Goal: Task Accomplishment & Management: Complete application form

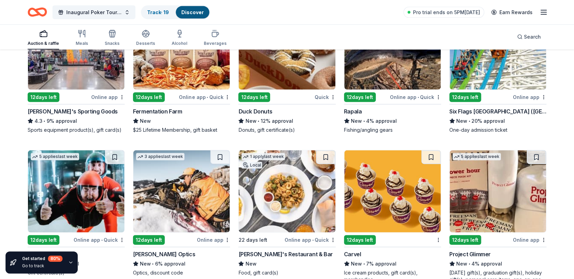
scroll to position [2854, 0]
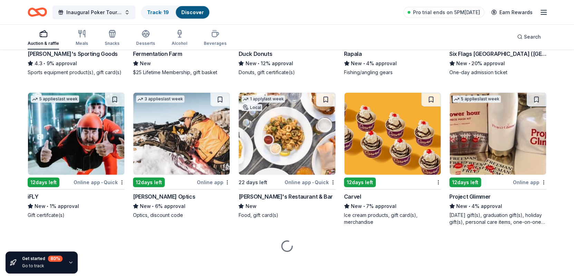
drag, startPoint x: 46, startPoint y: 182, endPoint x: 56, endPoint y: 181, distance: 9.3
click at [46, 182] on div "12 days left" at bounding box center [44, 183] width 32 height 10
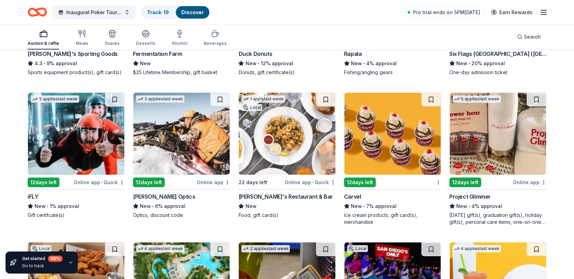
click at [112, 99] on button at bounding box center [114, 100] width 19 height 14
click at [115, 98] on button at bounding box center [115, 100] width 18 height 14
click at [118, 99] on button at bounding box center [115, 100] width 18 height 14
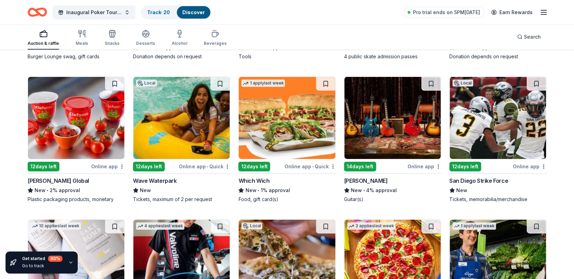
scroll to position [3163, 0]
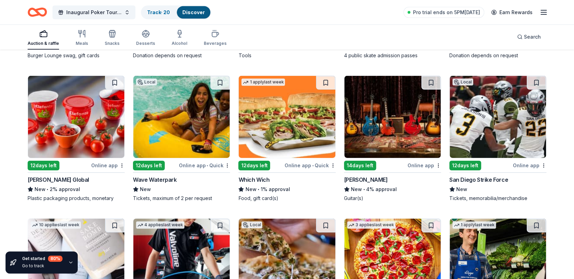
click at [178, 115] on img at bounding box center [181, 117] width 96 height 82
click at [388, 122] on img at bounding box center [392, 117] width 96 height 82
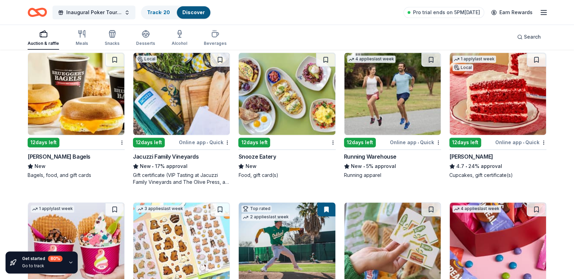
scroll to position [2301, 0]
click at [542, 11] on icon "button" at bounding box center [543, 12] width 8 height 8
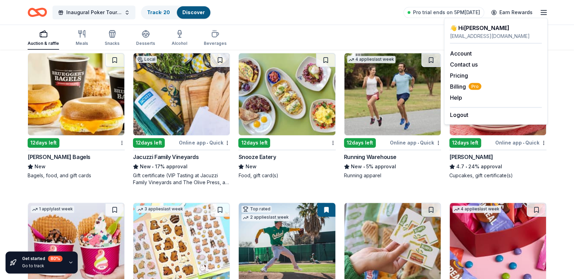
click at [327, 41] on div "Auction & raffle Meals Snacks Desserts Alcohol Beverages Search" at bounding box center [287, 37] width 519 height 26
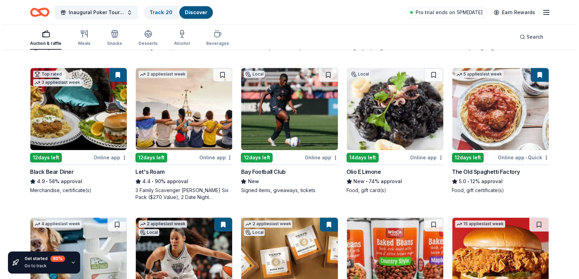
scroll to position [0, 0]
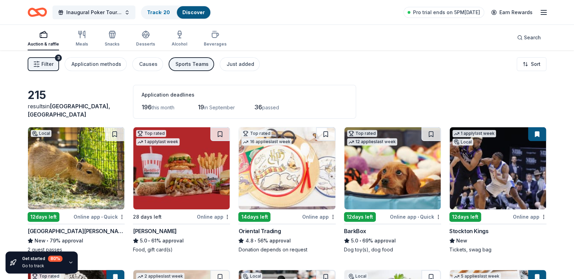
click at [179, 62] on div "Sports Teams" at bounding box center [191, 64] width 33 height 8
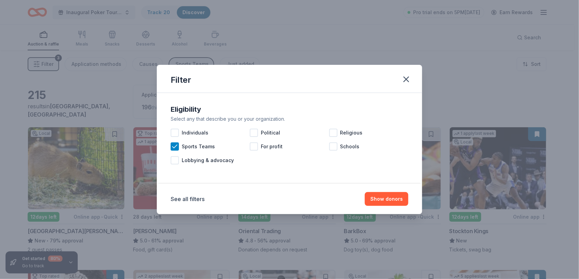
drag, startPoint x: 385, startPoint y: 198, endPoint x: 456, endPoint y: 149, distance: 86.4
click at [385, 195] on button "Show donors" at bounding box center [386, 199] width 43 height 14
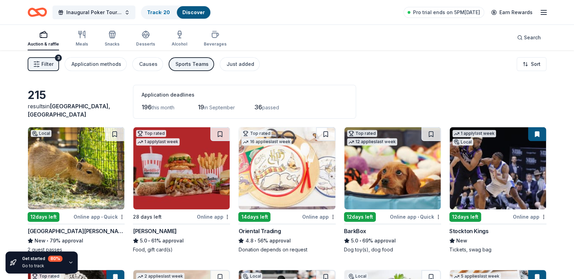
click at [42, 64] on span "Filter" at bounding box center [47, 64] width 12 height 8
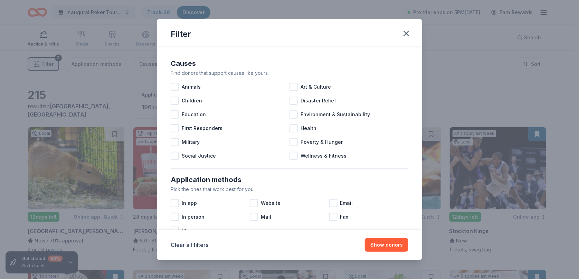
click at [174, 100] on div at bounding box center [175, 101] width 8 height 8
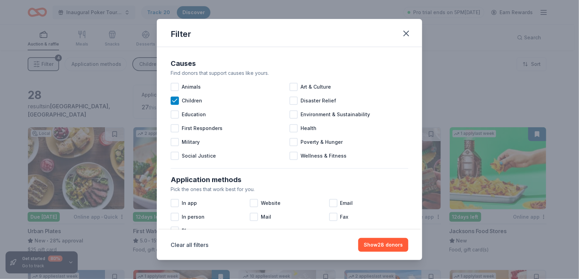
click at [174, 102] on icon at bounding box center [174, 100] width 7 height 7
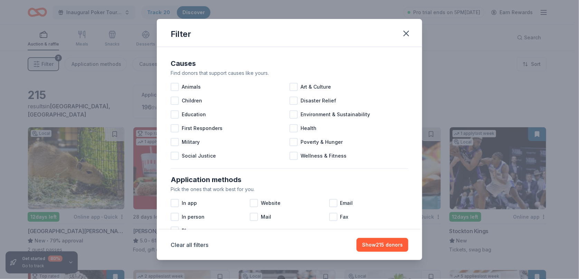
click at [407, 32] on icon "button" at bounding box center [406, 33] width 5 height 5
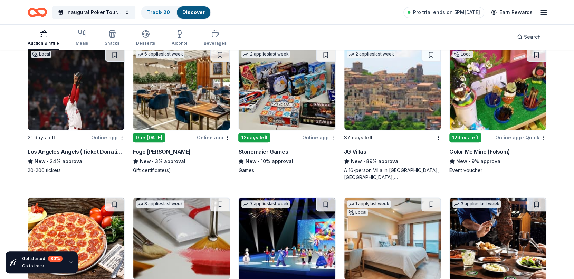
scroll to position [1897, 0]
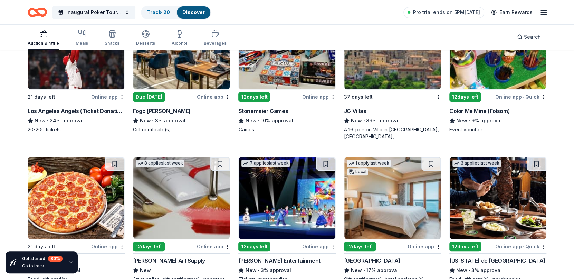
click at [194, 11] on link "Discover" at bounding box center [193, 12] width 22 height 6
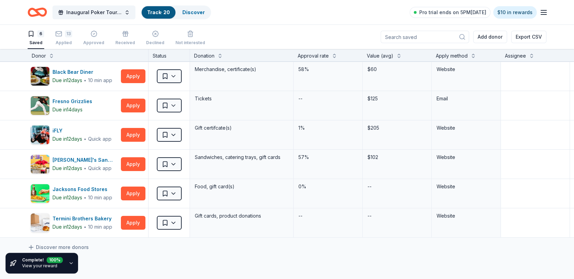
click at [70, 263] on icon "button" at bounding box center [71, 263] width 3 height 1
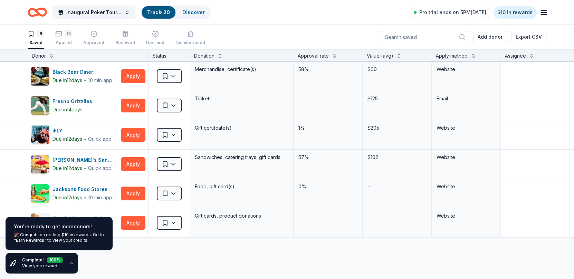
click at [77, 232] on div "You're ready to get more donors ! 🎉 Congrats on getting $10 in rewards. Go to "…" at bounding box center [59, 233] width 107 height 33
click at [77, 241] on div "🎉 Congrats on getting $10 in rewards. Go to "Earn Rewards" to view your credits." at bounding box center [59, 237] width 90 height 11
click at [66, 261] on div "Complete! 100 % View your reward" at bounding box center [42, 263] width 72 height 21
click at [43, 13] on icon "Home" at bounding box center [37, 12] width 19 height 16
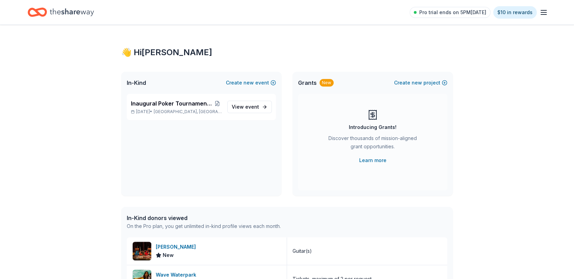
click at [156, 109] on p "Sep 26, 2025 • Mountain House, CA" at bounding box center [176, 112] width 91 height 6
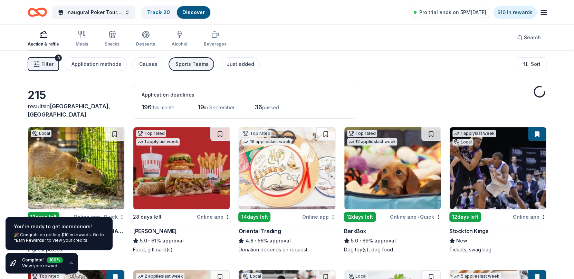
click at [222, 108] on span "in September" at bounding box center [219, 108] width 31 height 6
click at [155, 101] on div "Application deadlines 196 this month 19 in September 36 passed" at bounding box center [244, 102] width 223 height 34
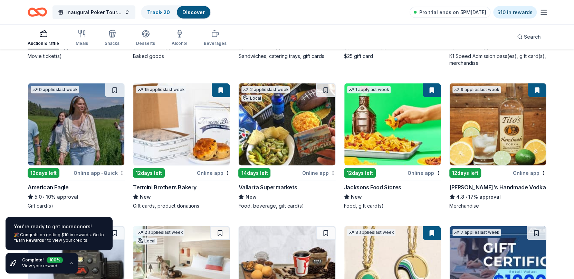
scroll to position [930, 0]
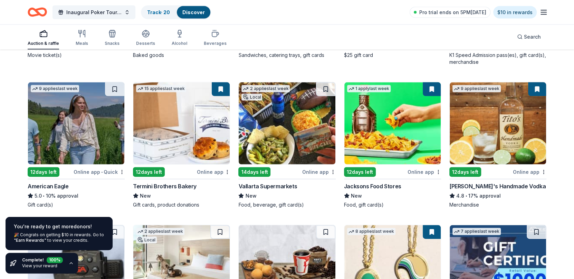
click at [68, 263] on icon "button" at bounding box center [71, 264] width 6 height 6
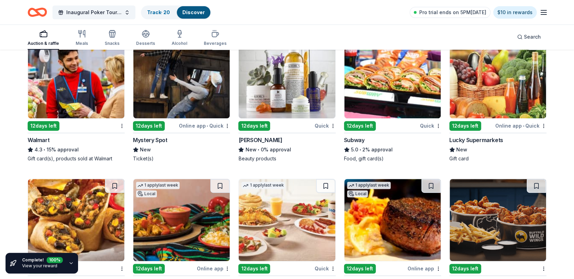
scroll to position [3646, 0]
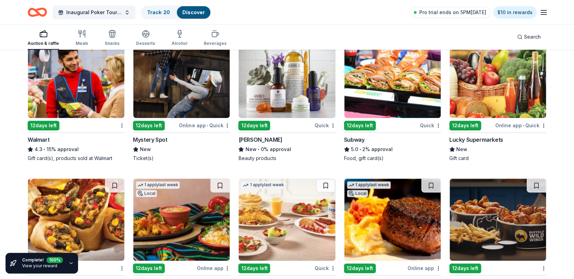
click at [191, 95] on img at bounding box center [181, 77] width 96 height 82
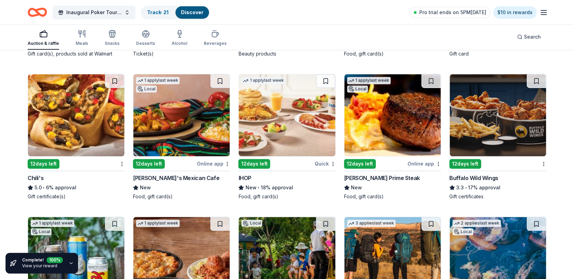
scroll to position [3752, 0]
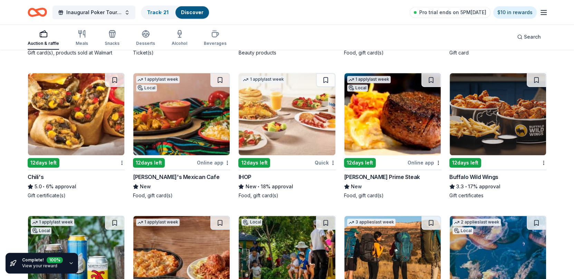
click at [521, 123] on img at bounding box center [497, 114] width 96 height 82
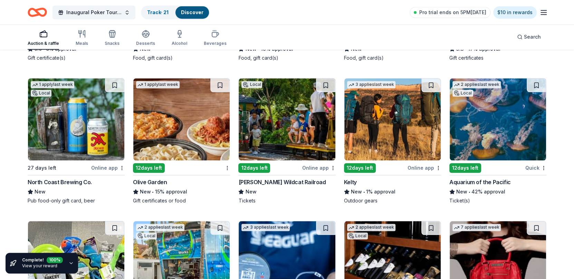
click at [186, 115] on img at bounding box center [181, 119] width 96 height 82
click at [496, 144] on img at bounding box center [497, 119] width 96 height 82
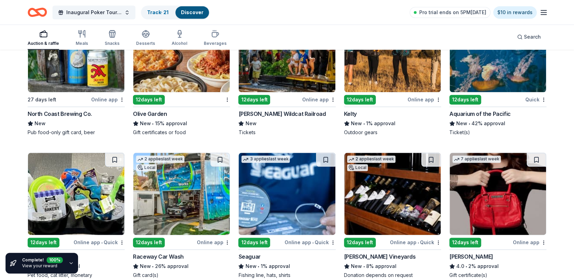
scroll to position [3958, 0]
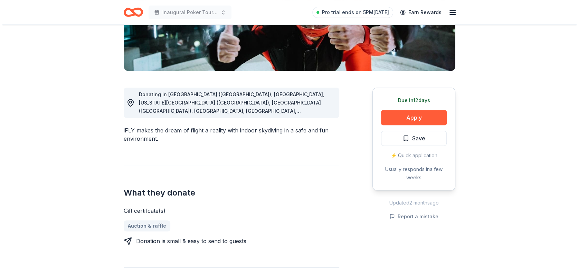
scroll to position [138, 0]
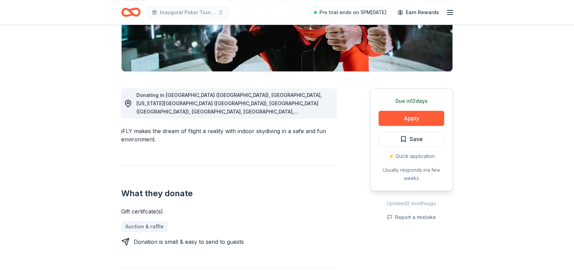
click at [412, 116] on button "Apply" at bounding box center [411, 118] width 66 height 15
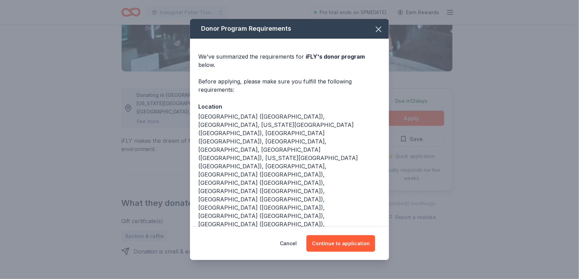
click at [348, 235] on button "Continue to application" at bounding box center [340, 243] width 69 height 17
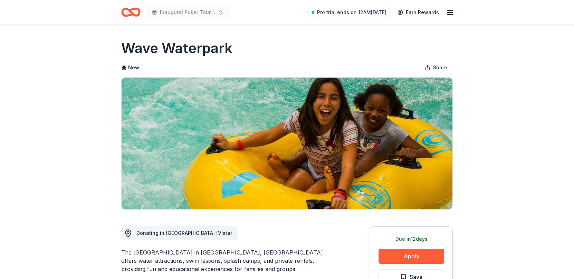
scroll to position [104, 0]
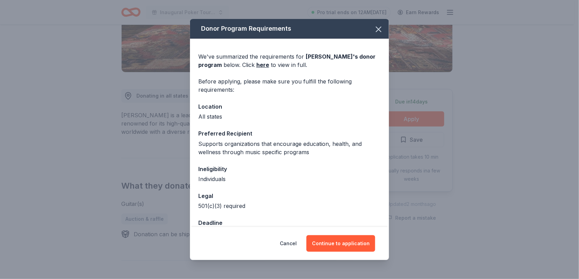
scroll to position [137, 0]
click at [256, 64] on link "here" at bounding box center [262, 65] width 13 height 8
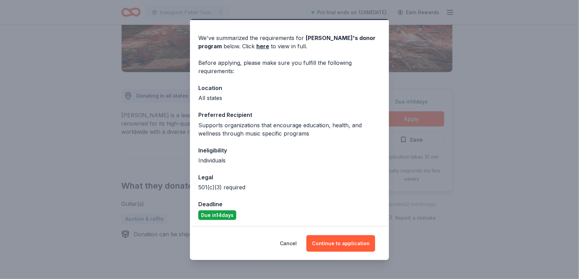
scroll to position [20, 0]
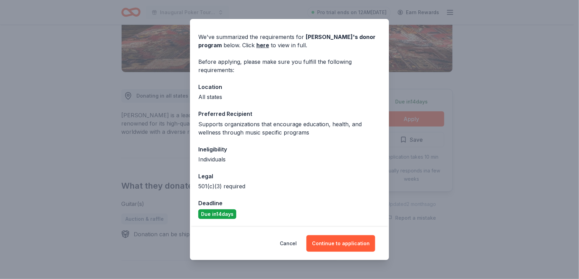
click at [256, 46] on link "here" at bounding box center [262, 45] width 13 height 8
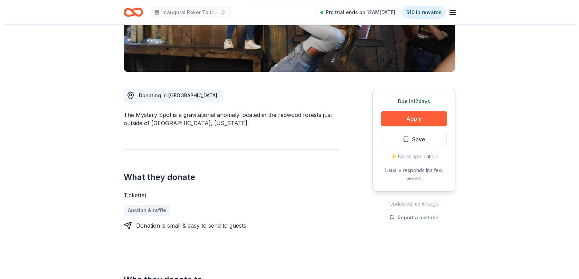
scroll to position [138, 0]
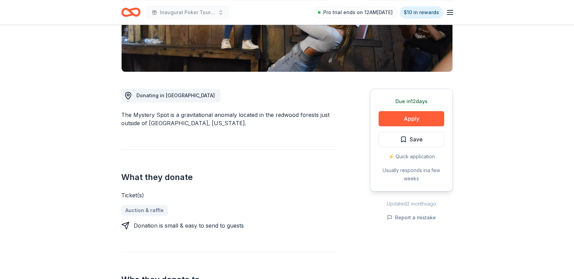
click at [408, 115] on button "Apply" at bounding box center [411, 118] width 66 height 15
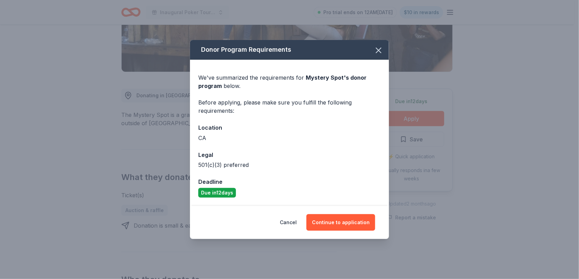
click at [347, 223] on button "Continue to application" at bounding box center [340, 222] width 69 height 17
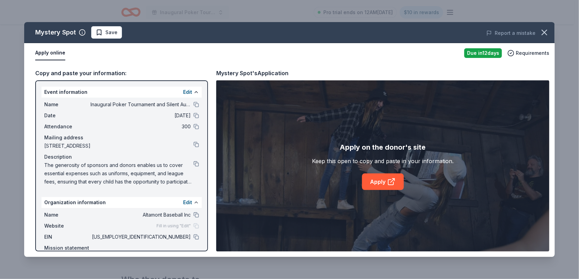
click at [384, 180] on link "Apply" at bounding box center [383, 182] width 42 height 17
click at [110, 33] on span "Save" at bounding box center [111, 32] width 12 height 8
click at [110, 32] on html "Inaugural Poker Tournament and Silent Auction Pro trial ends on 12AM, 8/18 $10 …" at bounding box center [289, 1] width 579 height 279
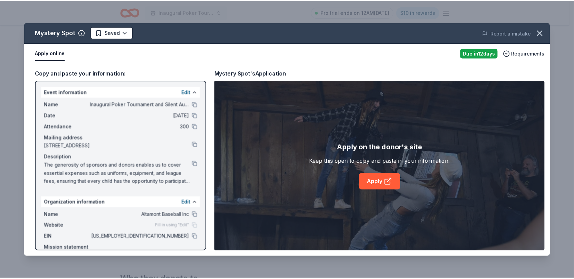
scroll to position [0, 0]
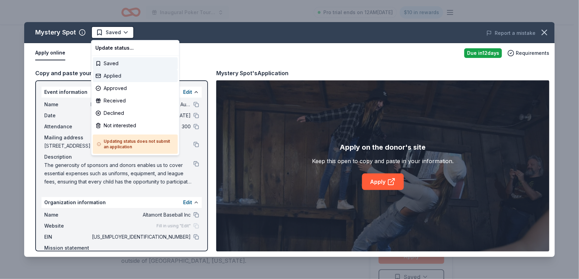
click at [120, 72] on div "Applied" at bounding box center [135, 76] width 85 height 12
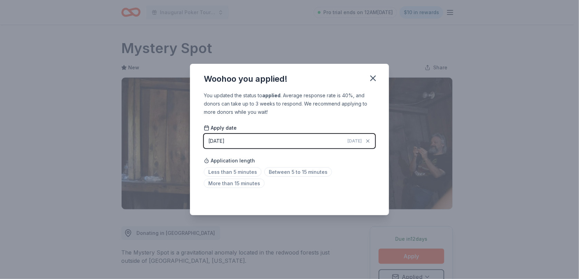
click at [372, 77] on icon "button" at bounding box center [372, 78] width 5 height 5
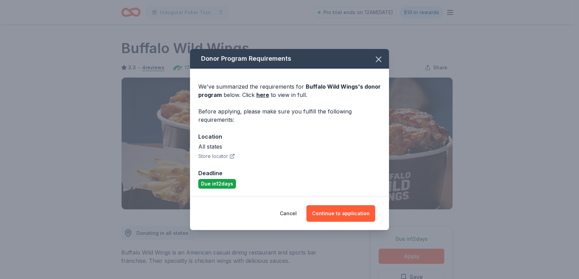
click at [339, 209] on button "Continue to application" at bounding box center [340, 213] width 69 height 17
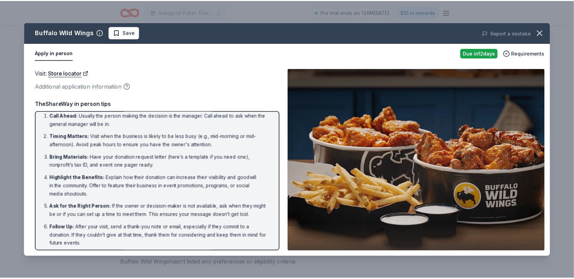
scroll to position [8, 0]
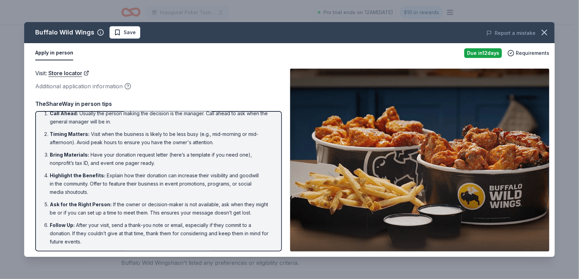
click at [543, 31] on icon "button" at bounding box center [544, 32] width 5 height 5
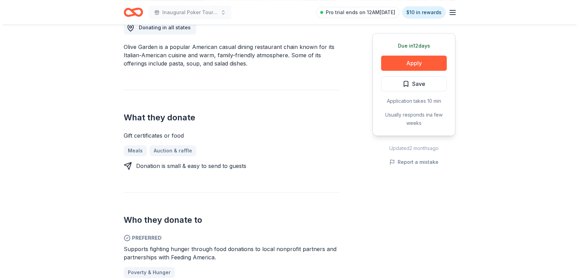
scroll to position [205, 0]
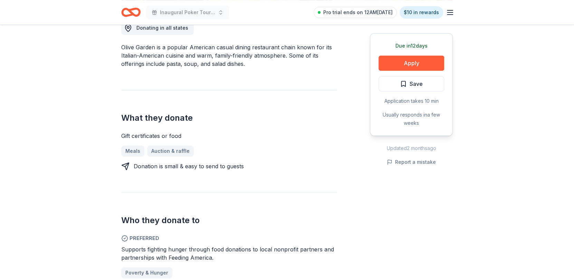
click at [405, 62] on button "Apply" at bounding box center [411, 63] width 66 height 15
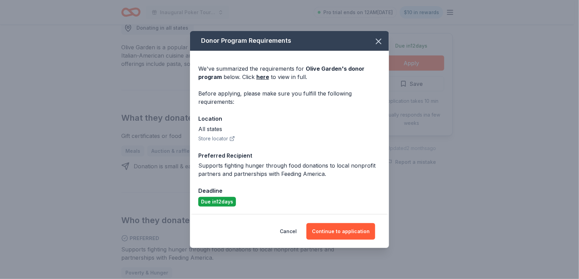
click at [334, 232] on button "Continue to application" at bounding box center [340, 231] width 69 height 17
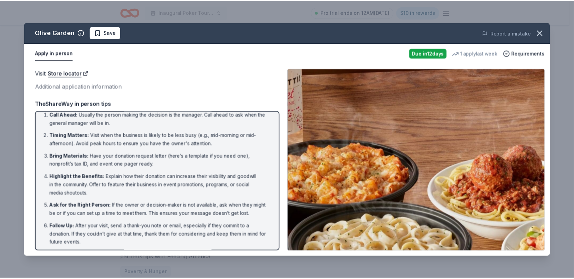
scroll to position [8, 0]
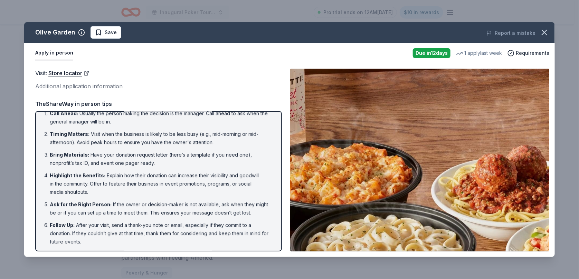
click at [544, 31] on icon "button" at bounding box center [544, 33] width 10 height 10
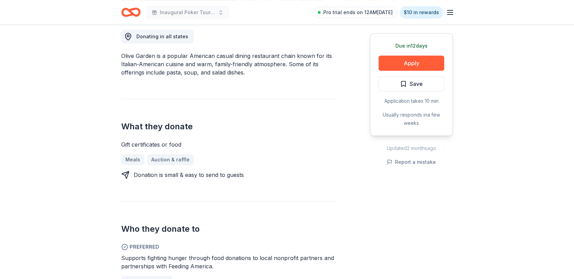
scroll to position [181, 0]
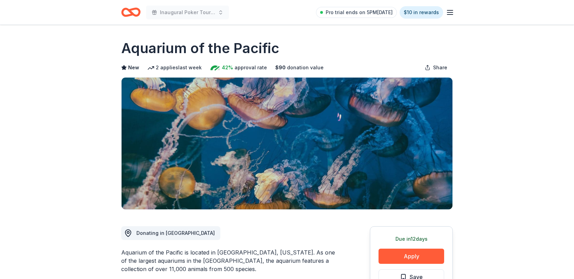
scroll to position [174, 0]
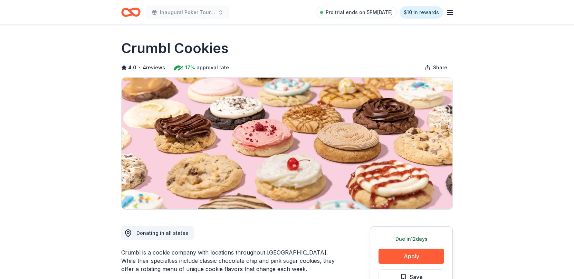
scroll to position [675, 0]
